Goal: Task Accomplishment & Management: Complete application form

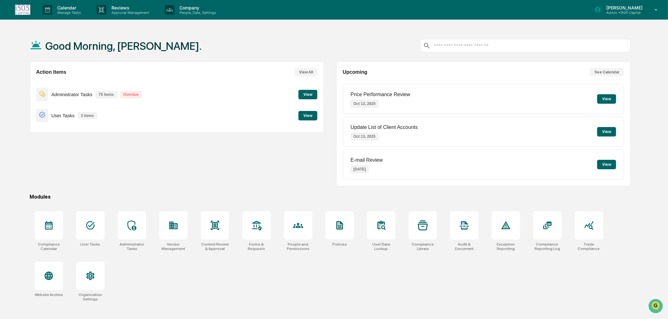
click at [64, 7] on p "Calendar" at bounding box center [68, 7] width 32 height 5
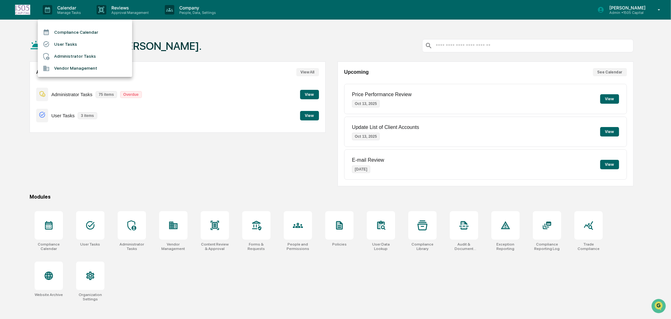
click at [68, 56] on li "Administrator Tasks" at bounding box center [85, 56] width 94 height 12
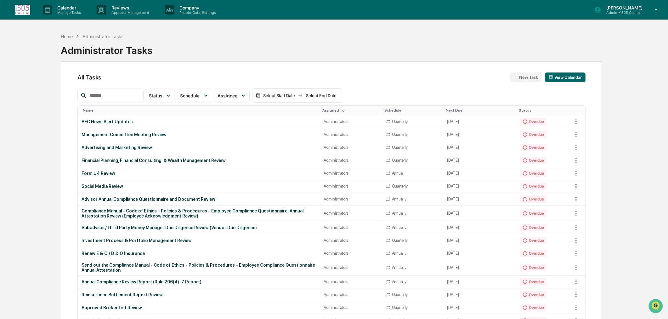
click at [68, 13] on p "Manage Tasks" at bounding box center [68, 12] width 32 height 4
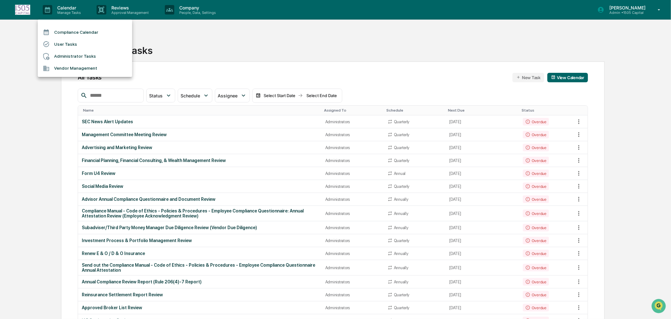
click at [110, 96] on div at bounding box center [335, 159] width 671 height 319
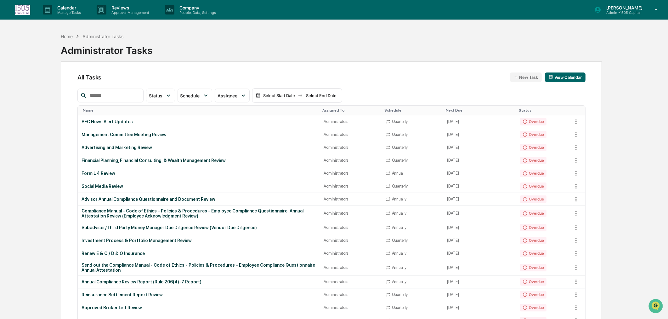
click at [70, 14] on p "Manage Tasks" at bounding box center [68, 12] width 32 height 4
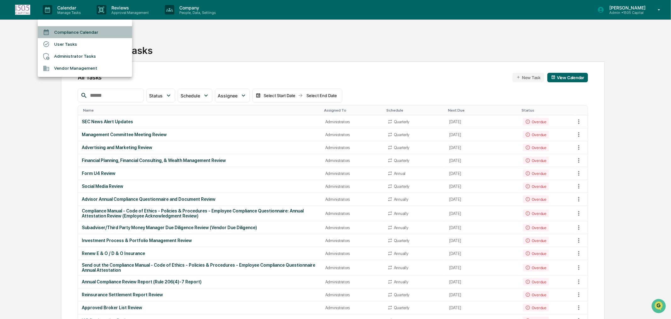
click at [73, 33] on li "Compliance Calendar" at bounding box center [85, 32] width 94 height 12
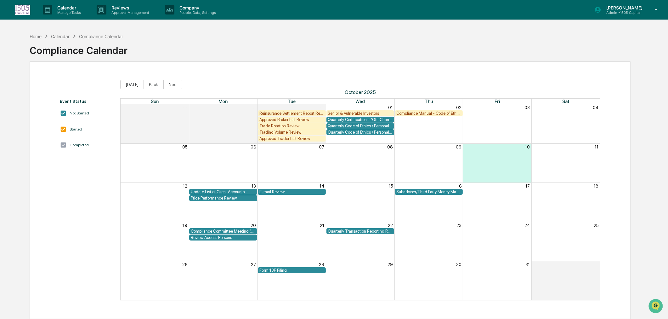
click at [146, 79] on div "Event Status Not Started Started Completed [DATE] Back Next [DATE] Sun Mon Tue …" at bounding box center [330, 189] width 601 height 257
click at [149, 84] on button "Back" at bounding box center [154, 84] width 20 height 9
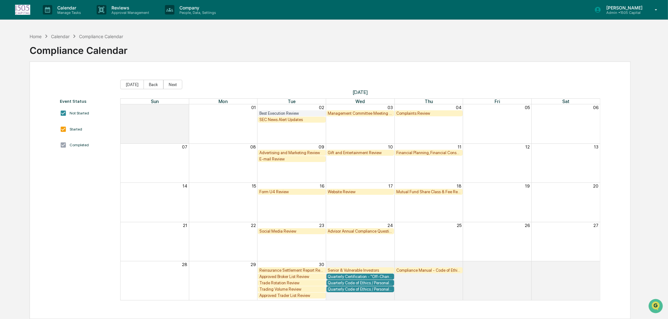
click at [149, 84] on button "Back" at bounding box center [154, 84] width 20 height 9
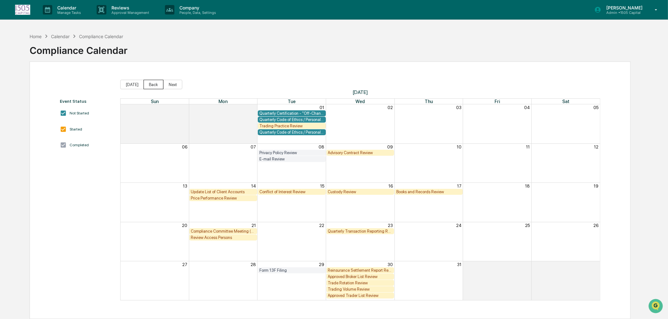
click at [149, 84] on button "Back" at bounding box center [154, 84] width 20 height 9
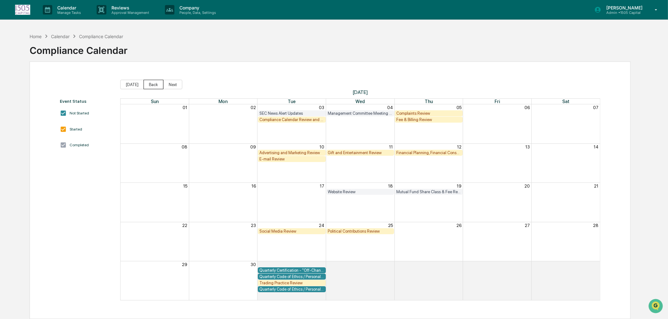
click at [149, 84] on button "Back" at bounding box center [154, 84] width 20 height 9
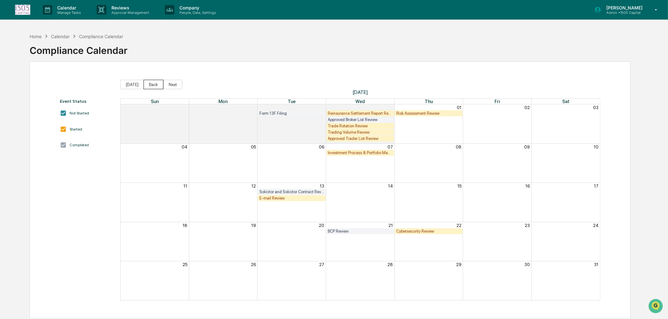
click at [149, 84] on button "Back" at bounding box center [154, 84] width 20 height 9
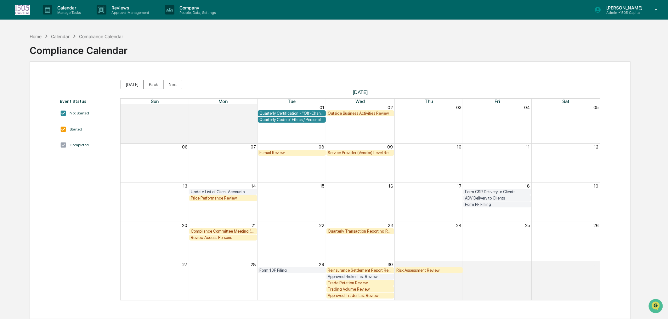
click at [149, 84] on button "Back" at bounding box center [154, 84] width 20 height 9
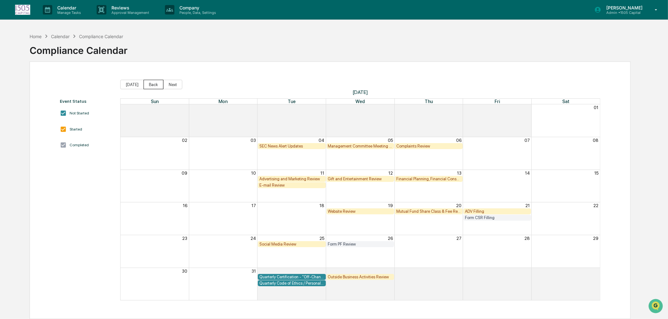
click at [149, 84] on button "Back" at bounding box center [154, 84] width 20 height 9
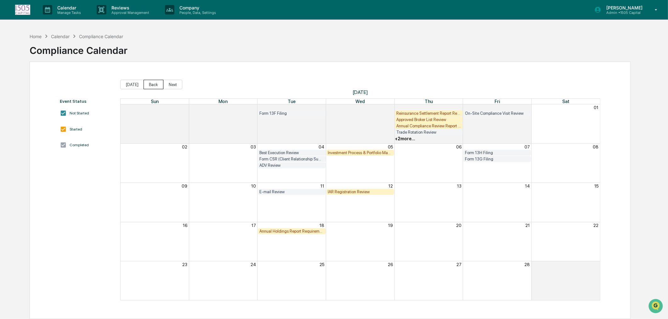
click at [149, 84] on button "Back" at bounding box center [154, 84] width 20 height 9
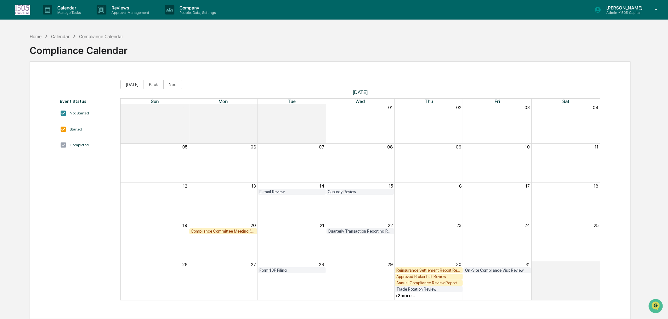
click at [445, 281] on div "Annual Compliance Review Report (Rule 206(4)-7 Report)" at bounding box center [428, 282] width 65 height 5
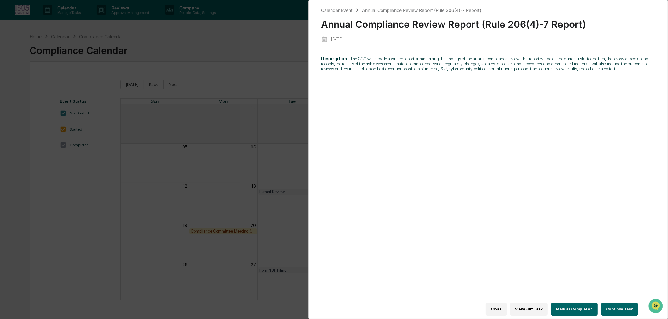
click at [632, 306] on button "Continue Task" at bounding box center [619, 308] width 37 height 13
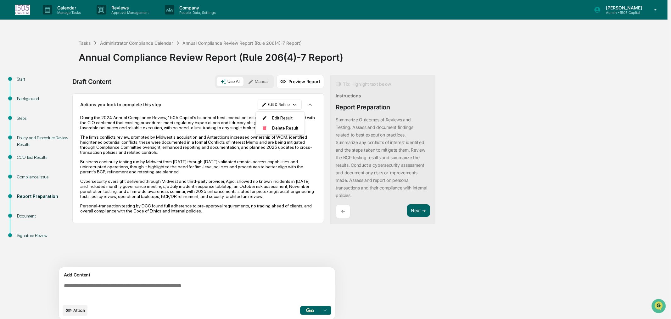
click at [278, 101] on html "Calendar Manage Tasks Reviews Approval Management Company People, Data, Setting…" at bounding box center [335, 159] width 671 height 319
click at [282, 114] on div "Edit Result" at bounding box center [280, 118] width 46 height 10
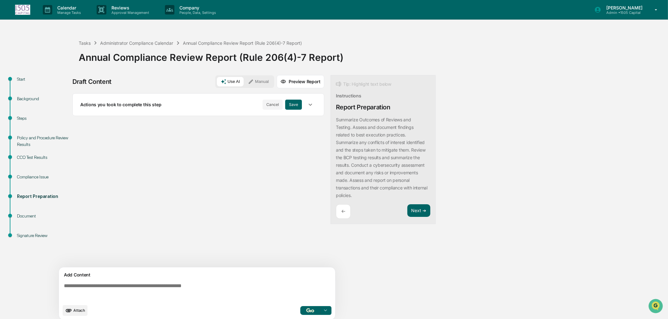
click at [308, 104] on icon "button" at bounding box center [310, 104] width 7 height 7
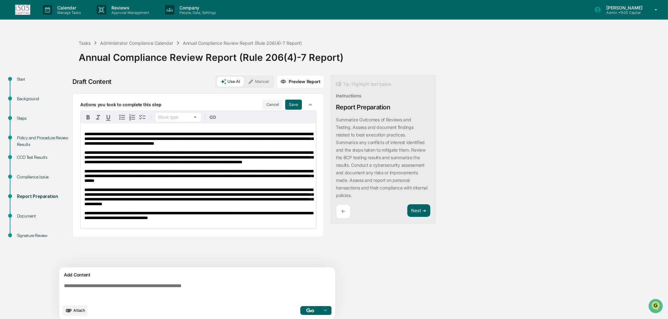
click at [223, 135] on span "**********" at bounding box center [198, 139] width 229 height 14
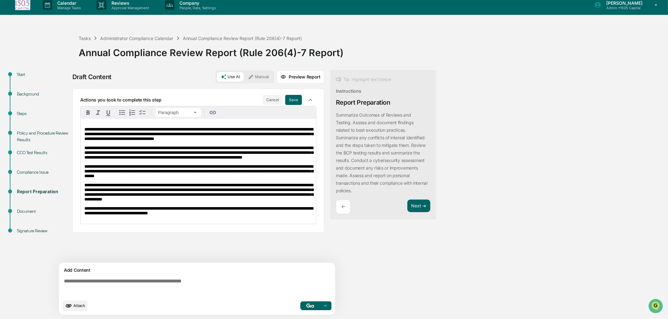
click at [278, 175] on span "**********" at bounding box center [198, 171] width 229 height 14
click at [296, 101] on button "Save" at bounding box center [293, 100] width 17 height 10
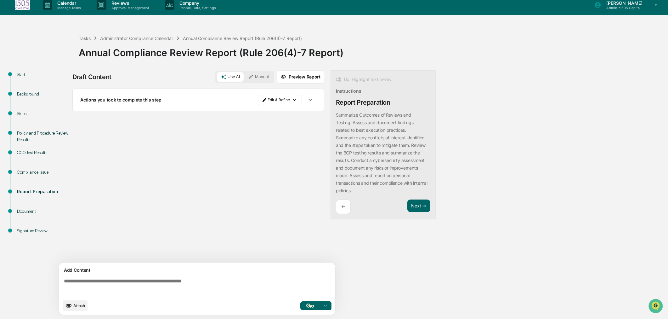
click at [428, 209] on button "Next ➔" at bounding box center [418, 205] width 23 height 13
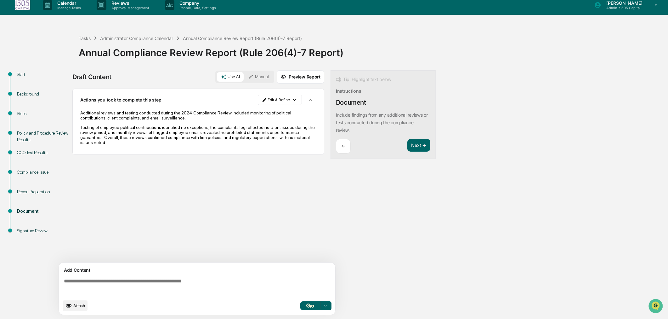
click at [417, 143] on button "Next ➔" at bounding box center [418, 145] width 23 height 13
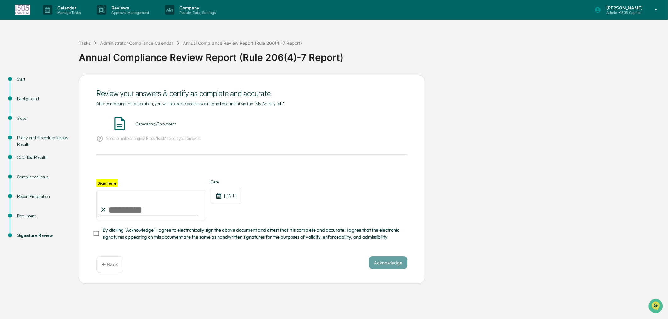
scroll to position [0, 0]
click at [117, 267] on p "← Back" at bounding box center [110, 264] width 16 height 6
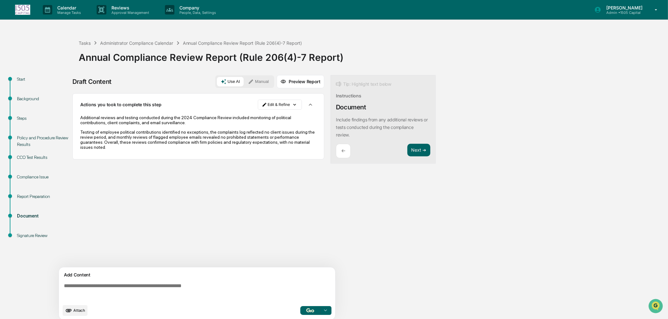
click at [338, 152] on div "←" at bounding box center [343, 151] width 15 height 15
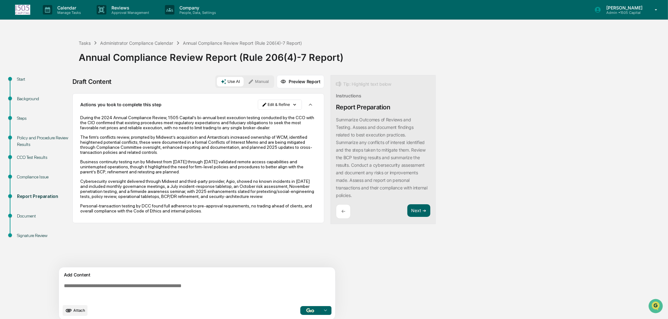
click at [342, 217] on div "←" at bounding box center [343, 211] width 15 height 15
click at [342, 217] on div "Draft Content Use AI Manual Preview Report Sources Actions you took to complete…" at bounding box center [248, 199] width 353 height 248
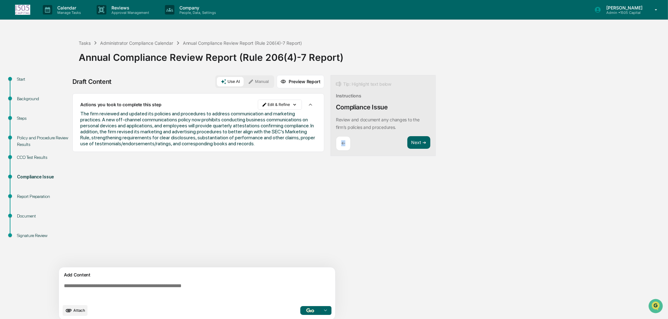
click at [345, 150] on div "←" at bounding box center [343, 143] width 15 height 15
click at [345, 146] on div "←" at bounding box center [343, 143] width 15 height 15
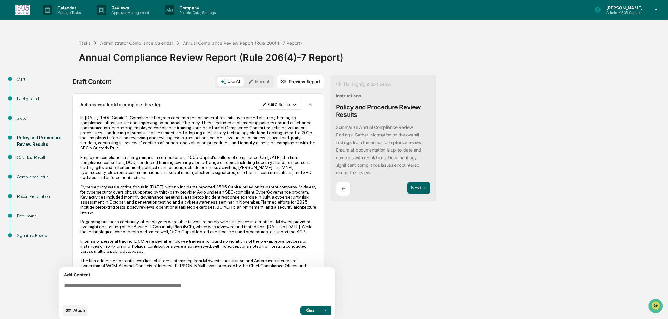
click at [344, 189] on p "←" at bounding box center [343, 188] width 4 height 6
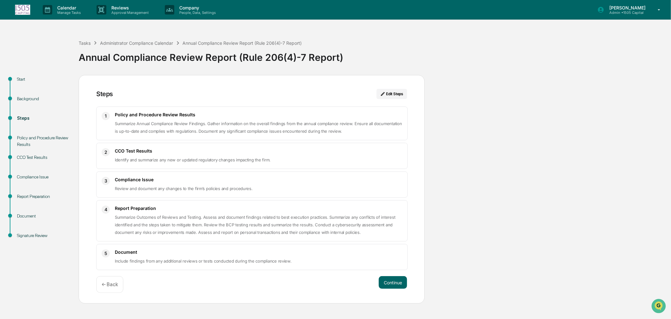
click at [393, 282] on button "Continue" at bounding box center [393, 282] width 28 height 13
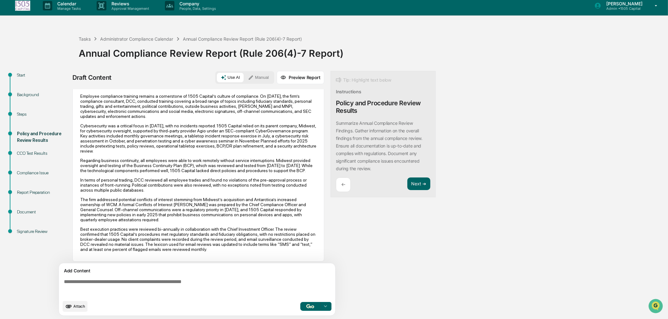
scroll to position [5, 0]
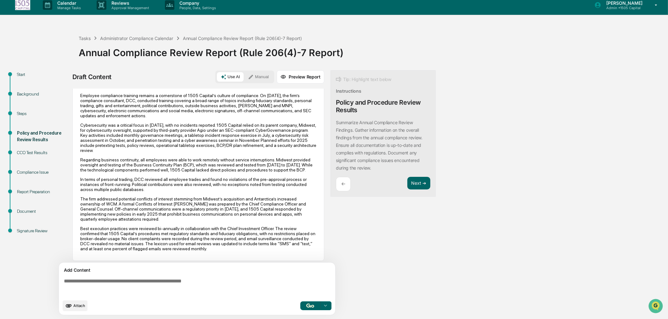
click at [420, 183] on button "Next ➔" at bounding box center [418, 183] width 23 height 13
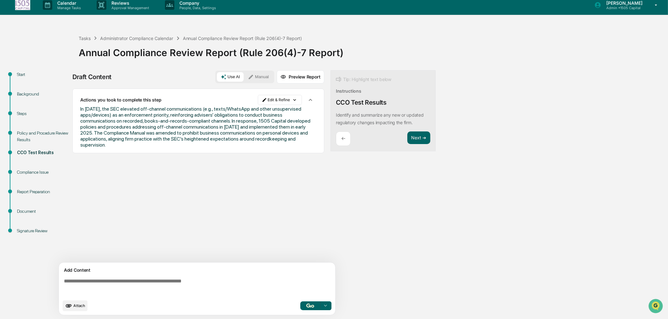
click at [338, 140] on div "←" at bounding box center [343, 138] width 15 height 15
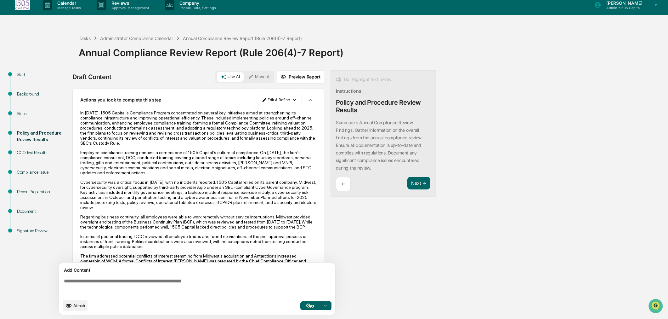
click at [413, 183] on button "Next ➔" at bounding box center [418, 183] width 23 height 13
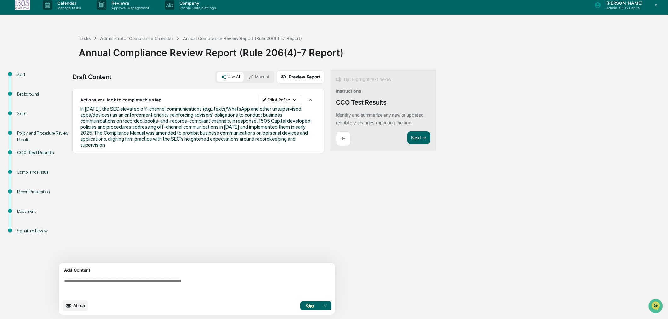
click at [418, 139] on button "Next ➔" at bounding box center [418, 137] width 23 height 13
click at [417, 133] on button "Next ➔" at bounding box center [418, 137] width 23 height 13
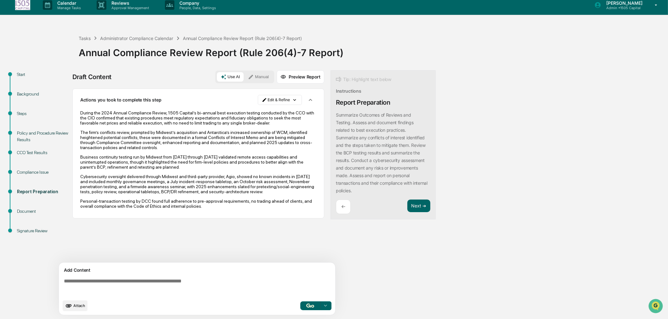
click at [418, 207] on button "Next ➔" at bounding box center [418, 205] width 23 height 13
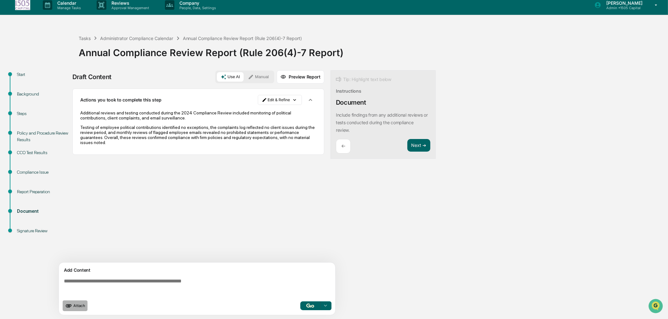
click at [78, 306] on span "Attach" at bounding box center [79, 305] width 12 height 5
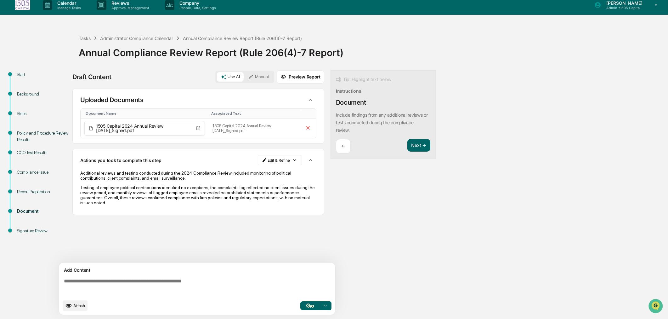
click at [416, 144] on button "Next ➔" at bounding box center [418, 145] width 23 height 13
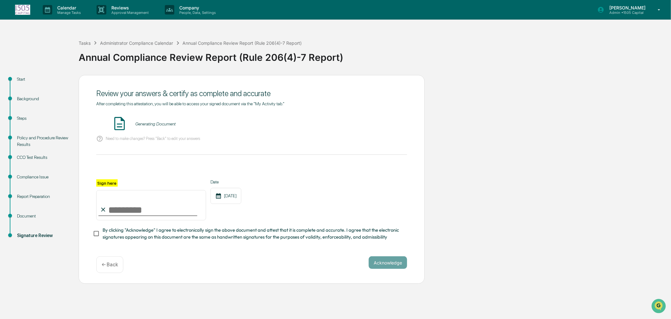
click at [110, 207] on input "Sign here" at bounding box center [151, 205] width 110 height 30
type input "**********"
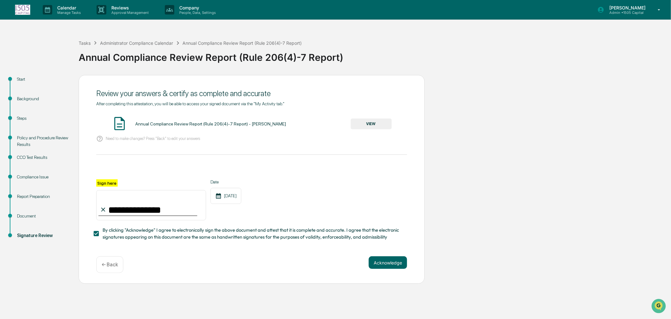
click at [386, 262] on button "Acknowledge" at bounding box center [388, 262] width 38 height 13
click at [372, 121] on button "VIEW" at bounding box center [371, 123] width 41 height 11
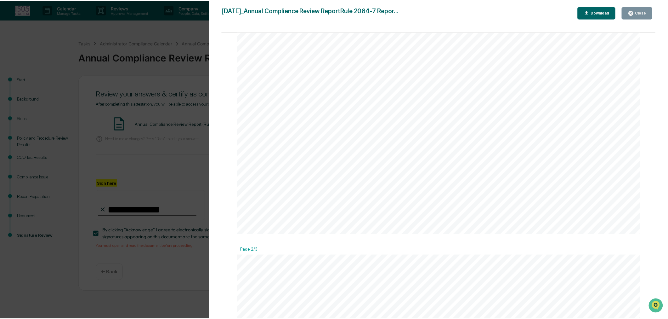
scroll to position [210, 0]
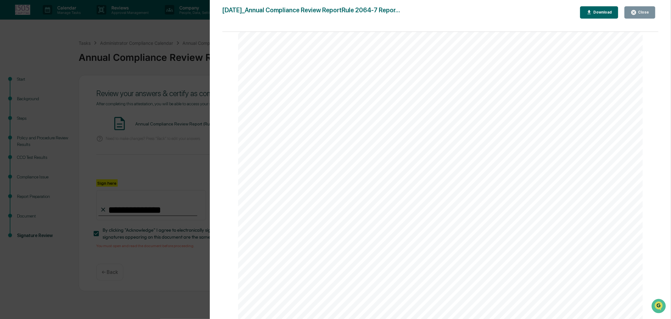
click at [638, 13] on div "Close" at bounding box center [643, 12] width 12 height 4
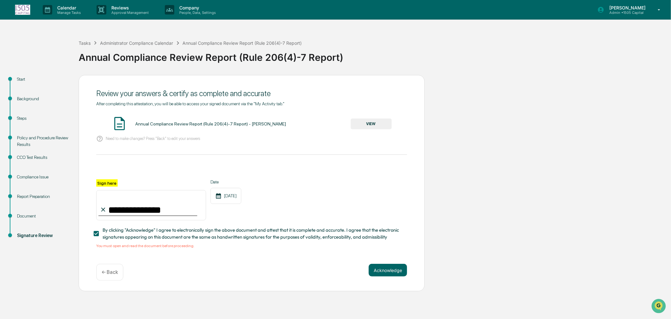
click at [396, 271] on button "Acknowledge" at bounding box center [388, 269] width 38 height 13
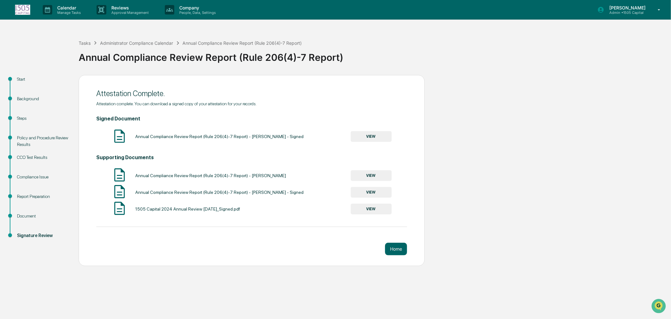
click at [362, 193] on button "VIEW" at bounding box center [371, 192] width 41 height 11
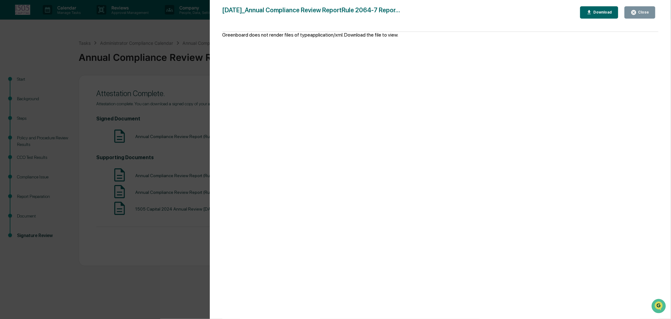
click at [641, 11] on div "Close" at bounding box center [643, 12] width 12 height 4
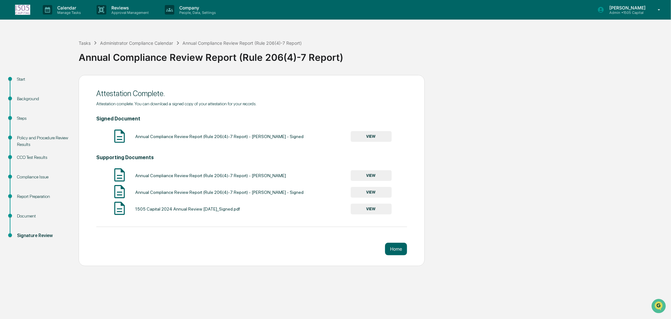
click at [365, 176] on button "VIEW" at bounding box center [371, 175] width 41 height 11
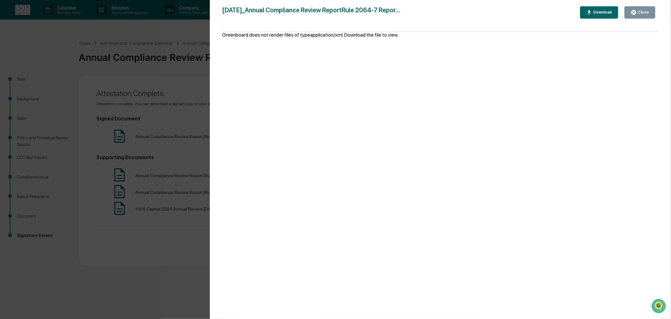
click at [645, 16] on button "Close" at bounding box center [640, 12] width 31 height 12
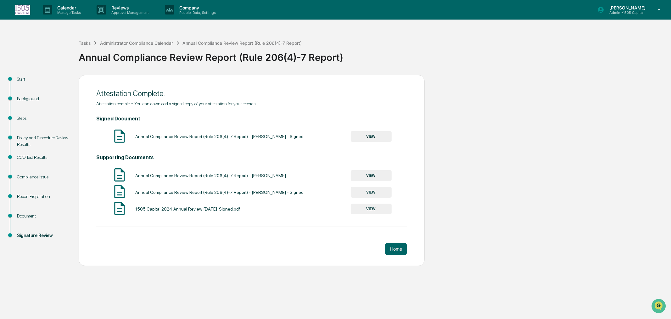
click at [378, 172] on button "VIEW" at bounding box center [371, 175] width 41 height 11
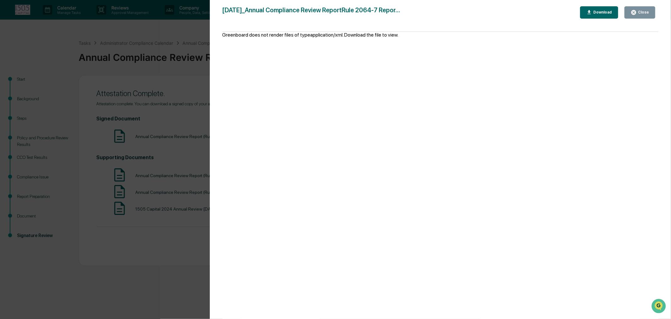
click at [605, 9] on div "Download" at bounding box center [600, 12] width 26 height 6
click at [641, 14] on div "Close" at bounding box center [643, 12] width 12 height 4
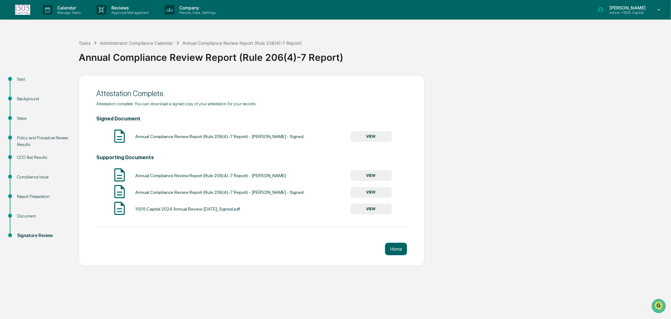
click at [402, 252] on button "Home" at bounding box center [396, 248] width 22 height 13
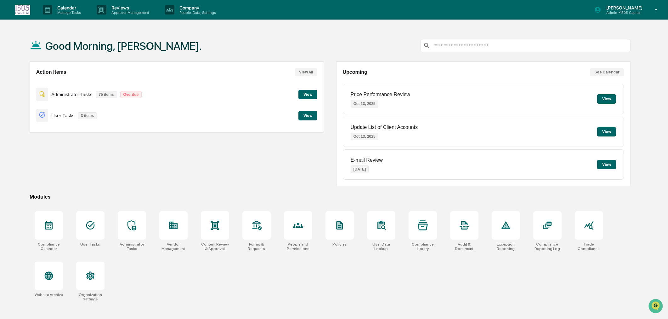
click at [313, 95] on button "View" at bounding box center [307, 94] width 19 height 9
